Goal: Task Accomplishment & Management: Complete application form

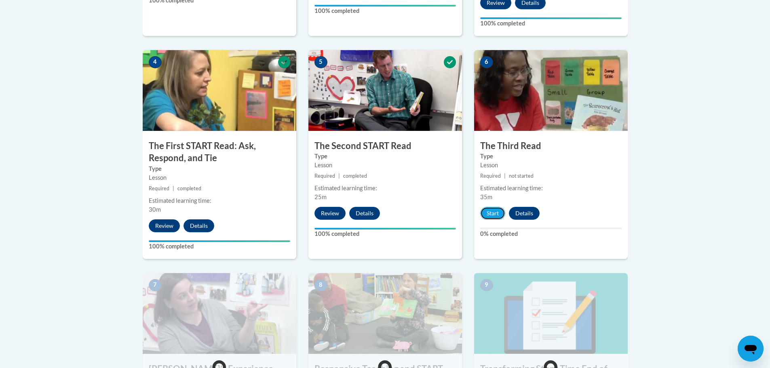
click at [491, 211] on button "Start" at bounding box center [492, 213] width 25 height 13
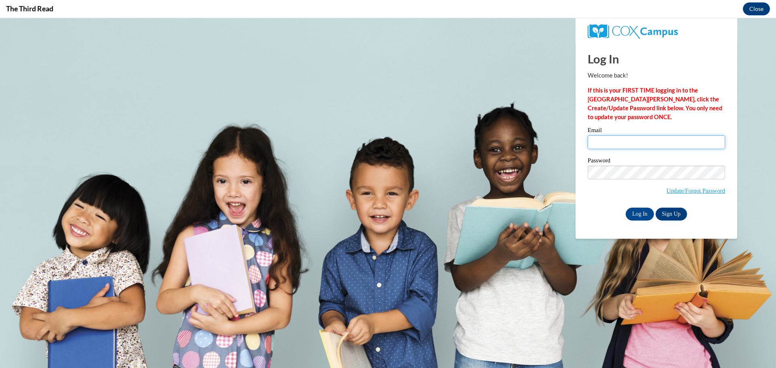
click at [619, 146] on input "Email" at bounding box center [657, 142] width 138 height 14
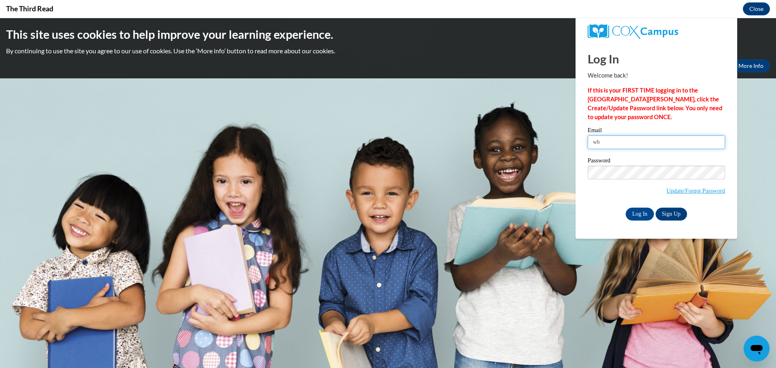
type input "w"
type input "kayla.bowling@wbbroncos.com"
click at [626, 208] on input "Log In" at bounding box center [640, 214] width 28 height 13
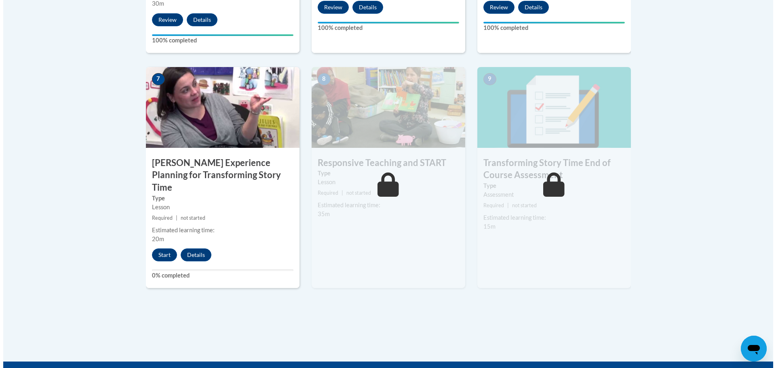
scroll to position [654, 0]
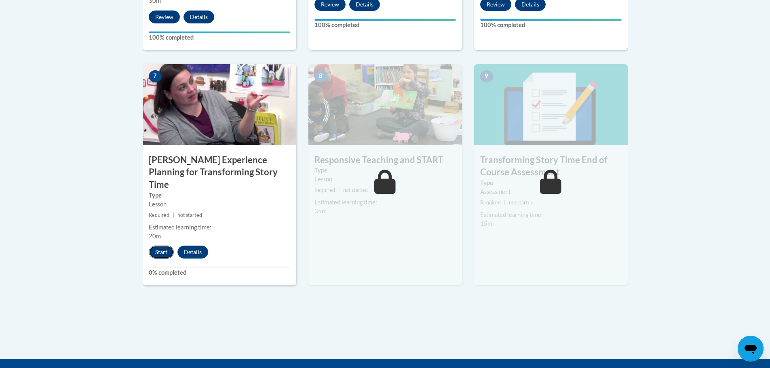
click at [157, 246] on button "Start" at bounding box center [161, 252] width 25 height 13
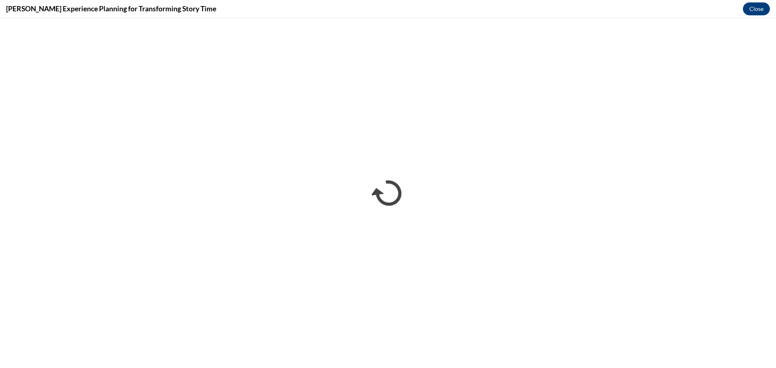
scroll to position [0, 0]
